Goal: Contribute content: Contribute content

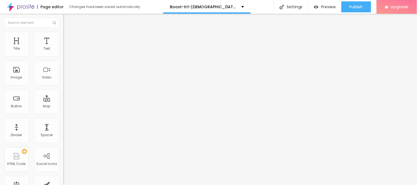
click at [63, 35] on img at bounding box center [65, 34] width 5 height 5
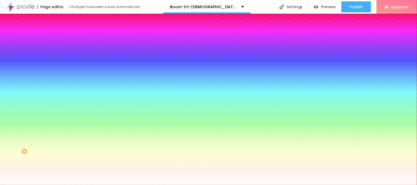
click at [63, 37] on li "Advanced" at bounding box center [94, 39] width 63 height 5
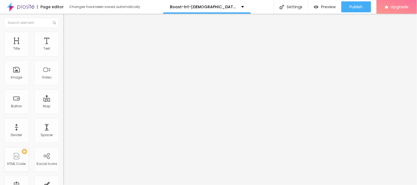
type input "15"
type input "50"
type input "15"
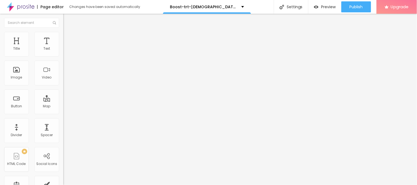
type input "15"
type input "0"
drag, startPoint x: 18, startPoint y: 54, endPoint x: 0, endPoint y: 51, distance: 17.9
type input "0"
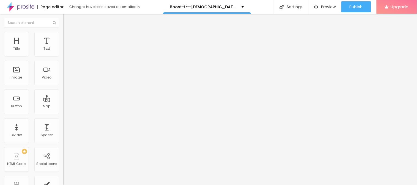
click at [63, 107] on input "range" at bounding box center [80, 109] width 35 height 4
click at [63, 37] on li "Style" at bounding box center [94, 34] width 63 height 5
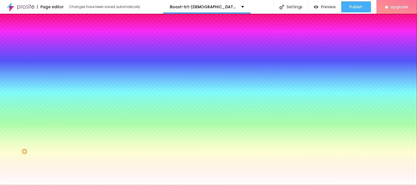
click at [68, 32] on span "Content" at bounding box center [74, 30] width 13 height 5
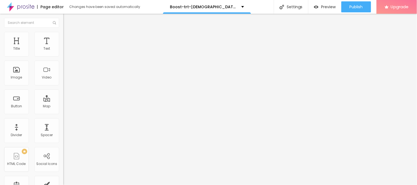
click at [63, 50] on img at bounding box center [65, 48] width 4 height 4
click at [63, 16] on button "Edit Coluna" at bounding box center [94, 20] width 63 height 13
click at [24, 73] on div "Image" at bounding box center [16, 73] width 25 height 25
click at [22, 81] on div "Image" at bounding box center [16, 73] width 25 height 25
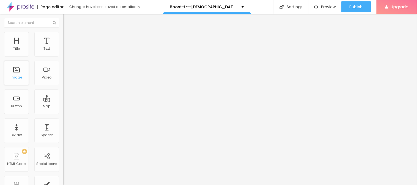
drag, startPoint x: 21, startPoint y: 81, endPoint x: 14, endPoint y: 80, distance: 6.7
click at [14, 80] on div "Image" at bounding box center [16, 73] width 25 height 25
click at [63, 47] on span "Add image" at bounding box center [74, 45] width 23 height 5
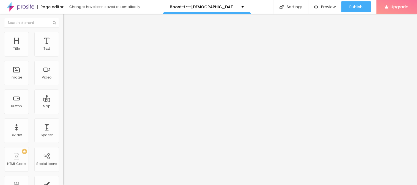
drag, startPoint x: 30, startPoint y: 147, endPoint x: 0, endPoint y: 156, distance: 31.1
click at [63, 126] on div "Change image Image description (Alt) Align Aspect Ratio Original Cinema 16:9 De…" at bounding box center [94, 84] width 63 height 83
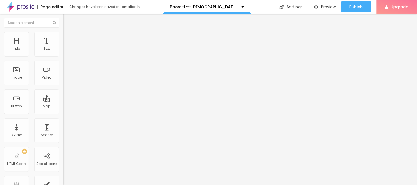
scroll to position [0, 0]
click at [63, 113] on input "https://" at bounding box center [96, 109] width 66 height 5
paste input "[DOMAIN_NAME]/Boosttrt`"
type input "https://[DOMAIN_NAME]/Boosttrt`"
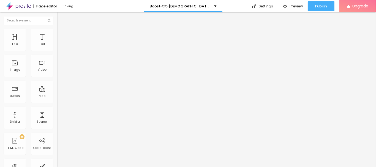
scroll to position [0, 0]
click at [63, 107] on div "URL" at bounding box center [94, 105] width 63 height 3
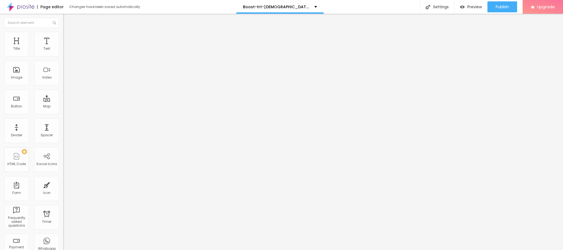
click at [67, 22] on img "button" at bounding box center [69, 20] width 4 height 4
click at [375, 7] on span "Publish" at bounding box center [502, 7] width 13 height 4
click at [375, 6] on span "Publish" at bounding box center [502, 7] width 13 height 4
click at [375, 38] on link "View page" at bounding box center [486, 39] width 49 height 4
click at [63, 35] on img at bounding box center [65, 34] width 5 height 5
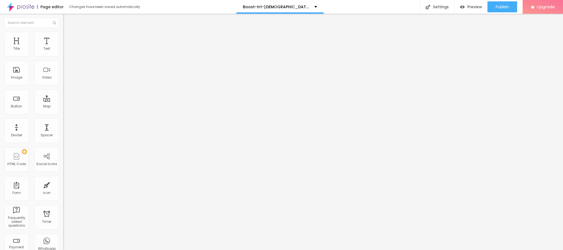
click at [63, 167] on li "Phone" at bounding box center [94, 229] width 63 height 3
click at [63, 167] on div at bounding box center [94, 231] width 63 height 0
click at [63, 167] on li "Tablet" at bounding box center [94, 232] width 63 height 3
click at [63, 167] on div at bounding box center [94, 234] width 63 height 0
click at [63, 167] on div at bounding box center [94, 238] width 63 height 0
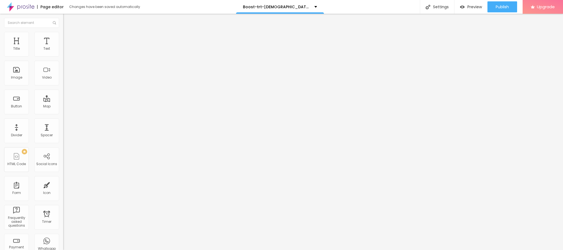
click at [63, 24] on button "Edit Text" at bounding box center [94, 20] width 63 height 13
click at [375, 2] on div "Publish" at bounding box center [502, 6] width 13 height 11
